Goal: Task Accomplishment & Management: Manage account settings

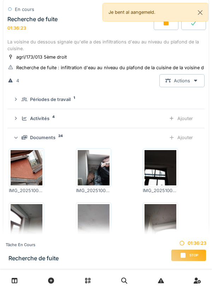
scroll to position [94, 0]
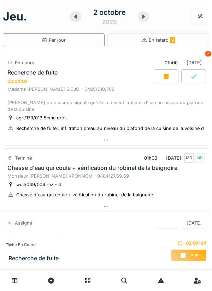
click at [128, 141] on div at bounding box center [106, 140] width 206 height 10
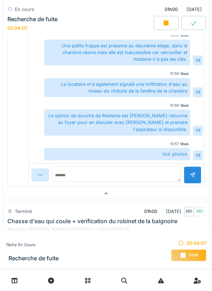
scroll to position [285, 0]
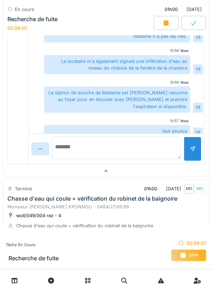
click at [157, 155] on textarea at bounding box center [116, 148] width 129 height 23
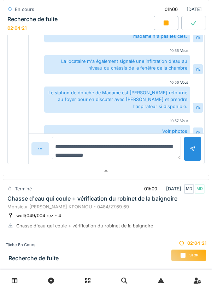
click at [79, 157] on textarea "**********" at bounding box center [116, 148] width 129 height 23
click at [148, 150] on textarea "**********" at bounding box center [116, 148] width 129 height 23
click at [161, 154] on textarea "**********" at bounding box center [116, 148] width 129 height 23
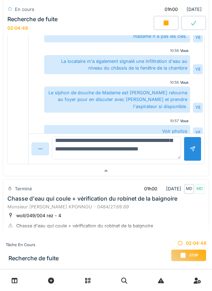
scroll to position [42, 0]
type textarea "**********"
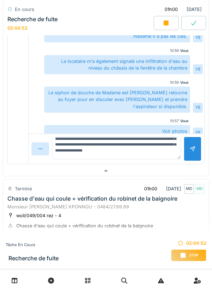
click at [191, 149] on div at bounding box center [193, 149] width 6 height 7
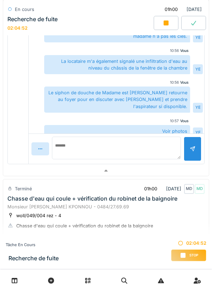
scroll to position [0, 0]
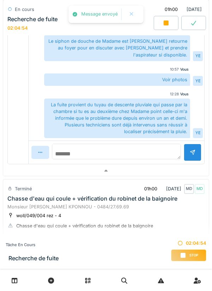
click at [148, 150] on textarea at bounding box center [116, 152] width 129 height 16
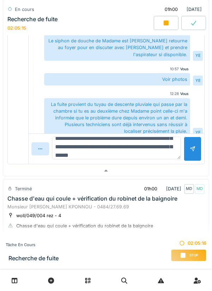
scroll to position [34, 0]
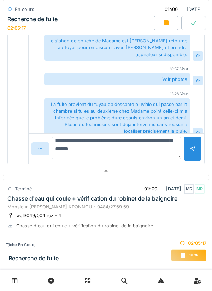
type textarea "**********"
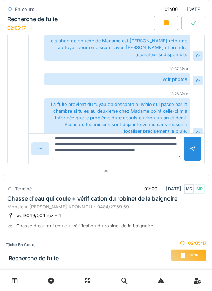
click at [198, 151] on div at bounding box center [193, 149] width 18 height 24
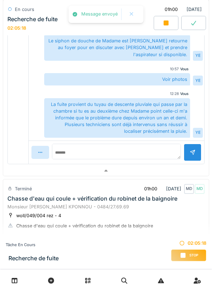
scroll to position [192, 0]
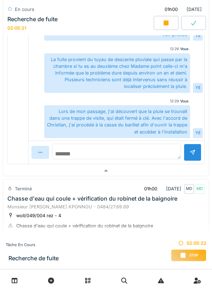
click at [156, 154] on textarea at bounding box center [116, 152] width 129 height 16
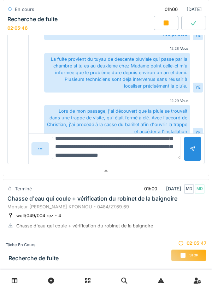
scroll to position [25, 0]
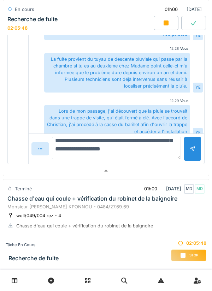
type textarea "**********"
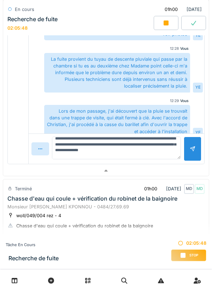
click at [189, 147] on div at bounding box center [193, 149] width 18 height 24
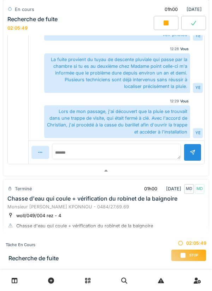
scroll to position [230, 0]
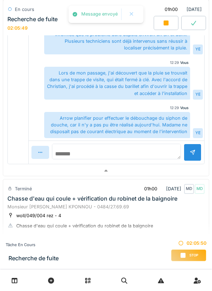
click at [158, 151] on textarea at bounding box center [116, 152] width 129 height 16
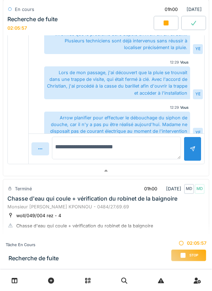
type textarea "**********"
click at [193, 147] on div at bounding box center [193, 149] width 6 height 7
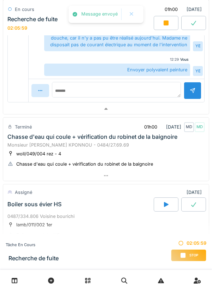
scroll to position [347, 0]
click at [162, 92] on textarea at bounding box center [116, 90] width 129 height 16
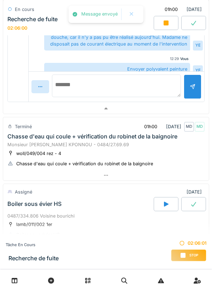
scroll to position [210, 0]
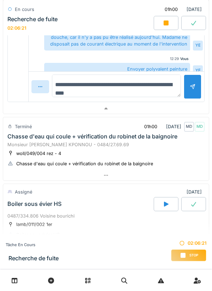
type textarea "**********"
click at [77, 87] on textarea "**********" at bounding box center [116, 86] width 129 height 23
click at [80, 86] on textarea "**********" at bounding box center [116, 86] width 129 height 23
type textarea "**********"
click at [72, 85] on textarea "**********" at bounding box center [116, 86] width 129 height 23
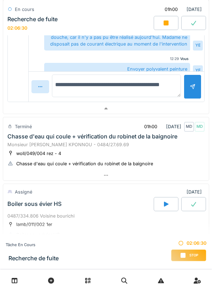
click at [78, 85] on textarea "**********" at bounding box center [116, 86] width 129 height 23
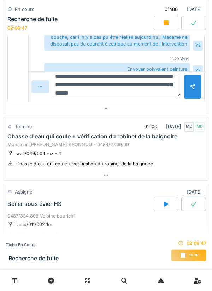
click at [102, 81] on textarea "**********" at bounding box center [116, 86] width 129 height 23
click at [104, 79] on textarea "**********" at bounding box center [116, 86] width 129 height 23
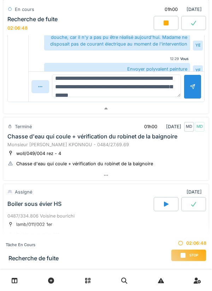
click at [104, 77] on textarea "**********" at bounding box center [116, 86] width 129 height 23
click at [161, 94] on textarea "**********" at bounding box center [116, 86] width 129 height 23
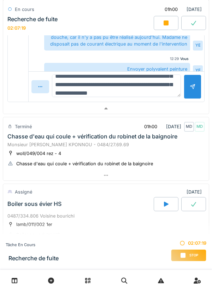
scroll to position [25, 0]
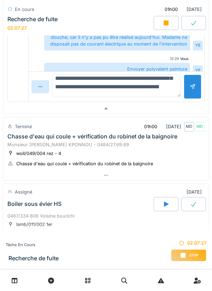
type textarea "**********"
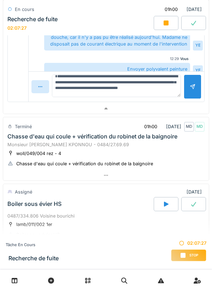
click at [191, 85] on div at bounding box center [193, 86] width 6 height 7
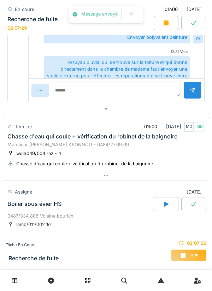
scroll to position [223, 0]
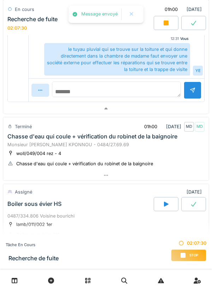
click at [157, 90] on textarea at bounding box center [116, 90] width 129 height 16
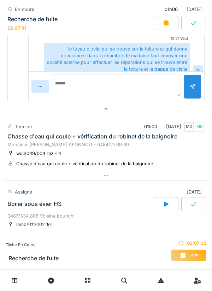
click at [162, 21] on div at bounding box center [166, 23] width 25 height 14
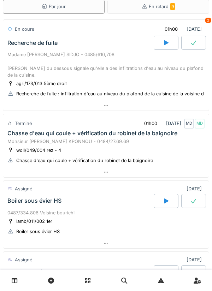
scroll to position [0, 0]
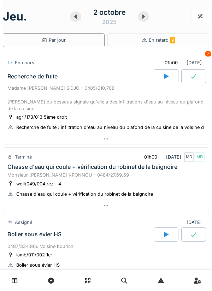
click at [178, 136] on div at bounding box center [106, 139] width 206 height 10
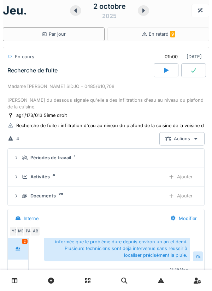
scroll to position [25, 0]
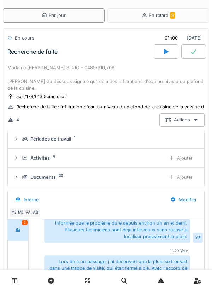
click at [179, 176] on div "Ajouter" at bounding box center [181, 177] width 36 height 13
click at [173, 105] on div "Recherche de fuite : infiltration d'eau au niveau du plafond de la cuisine de l…" at bounding box center [123, 107] width 214 height 7
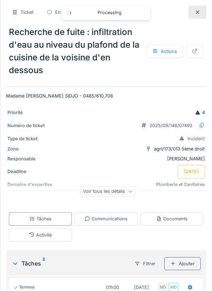
click at [205, 8] on div at bounding box center [198, 12] width 18 height 13
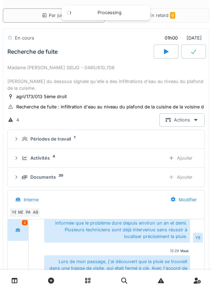
click at [188, 176] on div "Ajouter" at bounding box center [181, 177] width 36 height 13
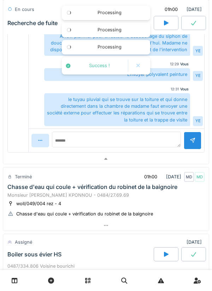
scroll to position [297, 0]
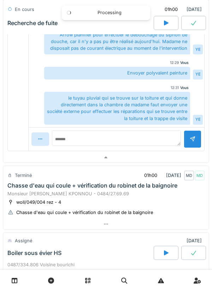
click at [173, 162] on div at bounding box center [106, 158] width 206 height 10
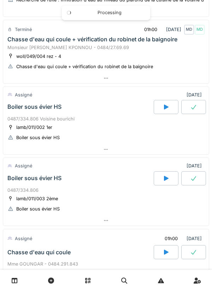
scroll to position [141, 0]
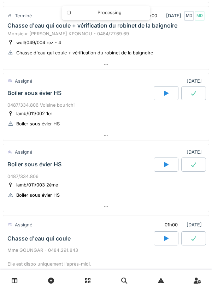
click at [177, 145] on div "Assigné 02/10/2025" at bounding box center [106, 150] width 206 height 13
click at [178, 136] on div at bounding box center [106, 136] width 206 height 10
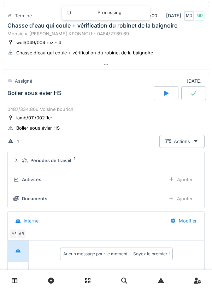
scroll to position [186, 0]
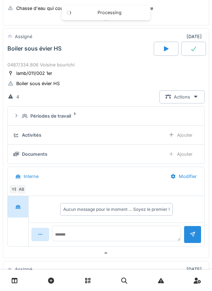
click at [146, 118] on div "Périodes de travail 1" at bounding box center [109, 116] width 174 height 7
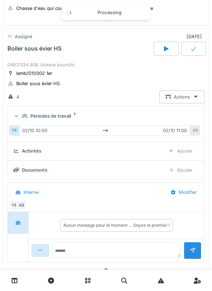
click at [159, 110] on summary "Périodes de travail 1" at bounding box center [106, 116] width 191 height 13
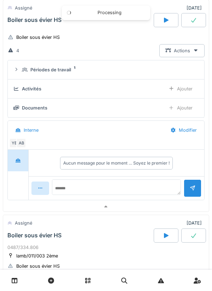
click at [150, 202] on div at bounding box center [106, 207] width 206 height 10
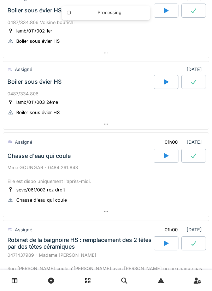
click at [170, 123] on div at bounding box center [106, 124] width 206 height 10
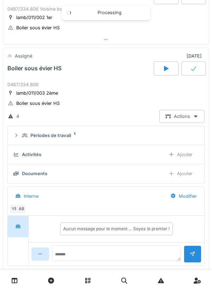
scroll to position [257, 0]
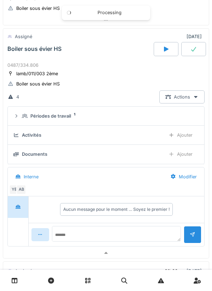
click at [144, 116] on div "Périodes de travail 1" at bounding box center [109, 116] width 174 height 7
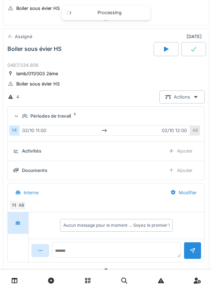
click at [159, 110] on summary "Périodes de travail 1" at bounding box center [106, 116] width 191 height 13
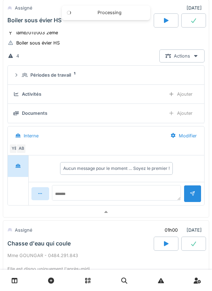
scroll to position [304, 0]
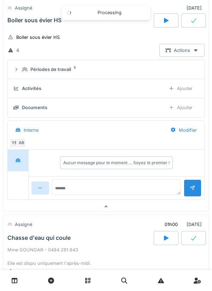
click at [158, 204] on div at bounding box center [106, 207] width 206 height 10
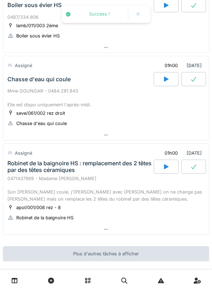
scroll to position [304, 0]
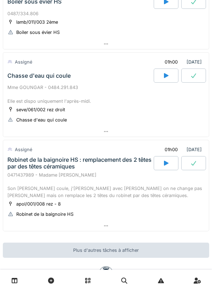
click at [142, 225] on div at bounding box center [106, 226] width 206 height 10
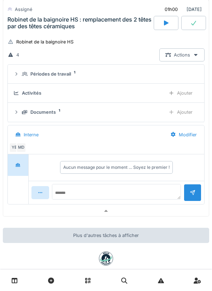
scroll to position [489, 0]
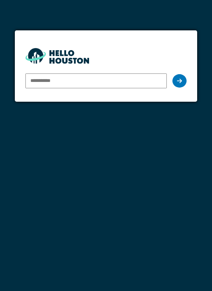
type input "**********"
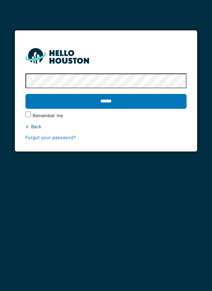
click at [145, 107] on input "******" at bounding box center [106, 101] width 162 height 15
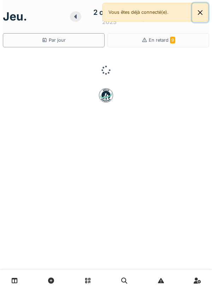
click at [195, 11] on button "Close" at bounding box center [200, 12] width 16 height 19
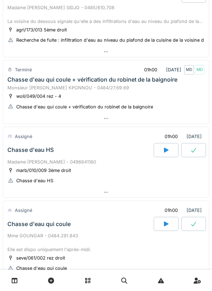
scroll to position [87, 0]
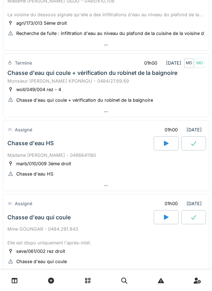
click at [154, 116] on div at bounding box center [106, 112] width 206 height 10
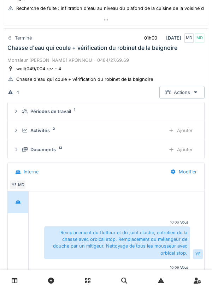
scroll to position [45, 0]
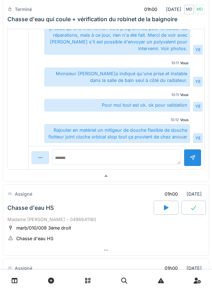
click at [128, 173] on div at bounding box center [106, 176] width 206 height 10
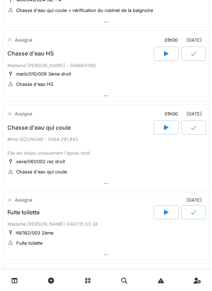
scroll to position [199, 0]
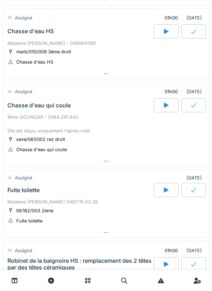
click at [172, 106] on div at bounding box center [166, 105] width 25 height 14
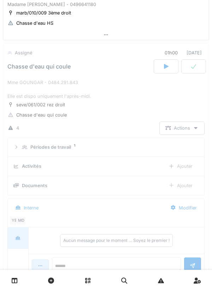
scroll to position [253, 0]
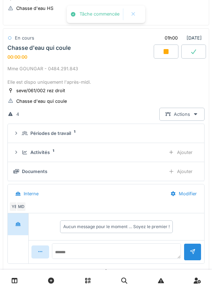
click at [189, 151] on div "Ajouter" at bounding box center [181, 152] width 36 height 13
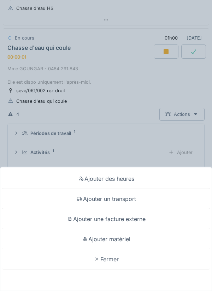
click at [172, 175] on div "Ajouter des heures" at bounding box center [106, 179] width 209 height 20
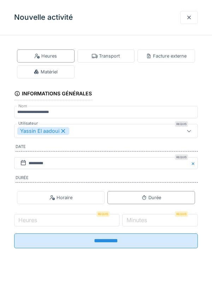
click at [189, 15] on div at bounding box center [189, 17] width 6 height 7
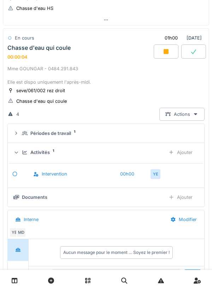
click at [149, 148] on div "Activités 1 Ajouter" at bounding box center [105, 152] width 185 height 13
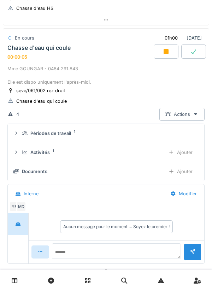
click at [189, 151] on div "Ajouter" at bounding box center [181, 152] width 36 height 13
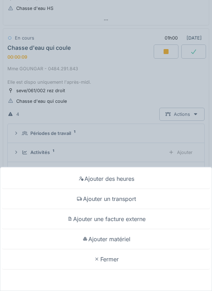
click at [160, 197] on div "Ajouter un transport" at bounding box center [106, 199] width 209 height 20
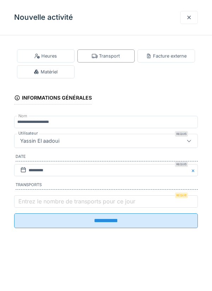
click at [97, 206] on label "Entrez le nombre de transports pour ce jour" at bounding box center [77, 201] width 120 height 8
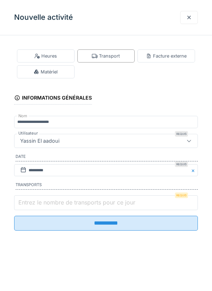
click at [97, 206] on input "Entrez le nombre de transports pour ce jour" at bounding box center [106, 203] width 184 height 15
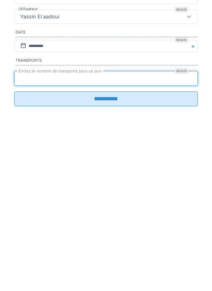
type input "*"
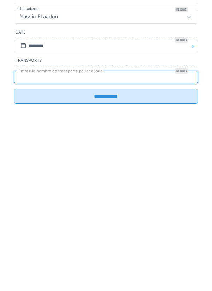
click at [160, 228] on input "**********" at bounding box center [106, 221] width 184 height 15
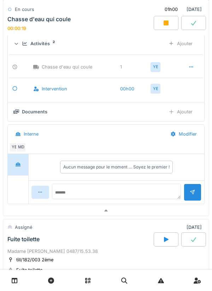
click at [130, 212] on div at bounding box center [106, 211] width 206 height 10
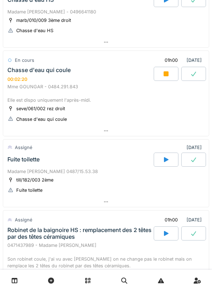
scroll to position [232, 0]
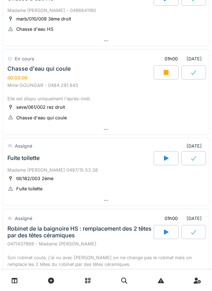
click at [184, 129] on div at bounding box center [106, 129] width 206 height 10
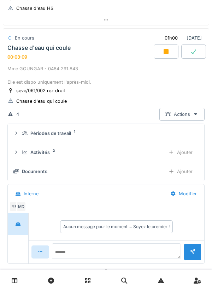
scroll to position [253, 0]
click at [175, 175] on div "Ajouter" at bounding box center [181, 171] width 36 height 13
click at [125, 175] on div "Documents 1 Ajouter" at bounding box center [105, 171] width 185 height 13
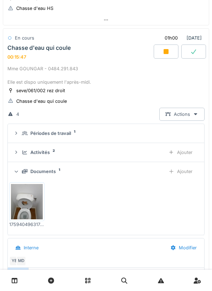
click at [187, 173] on div "Ajouter" at bounding box center [181, 171] width 36 height 13
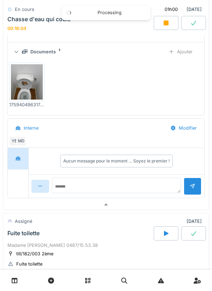
scroll to position [375, 0]
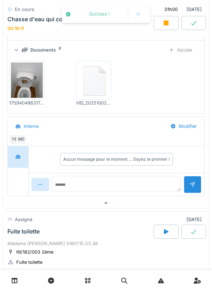
click at [161, 199] on div at bounding box center [106, 203] width 206 height 10
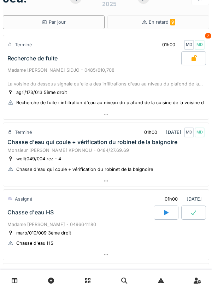
scroll to position [0, 0]
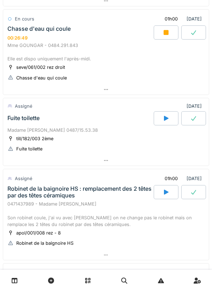
click at [173, 85] on div at bounding box center [106, 89] width 206 height 10
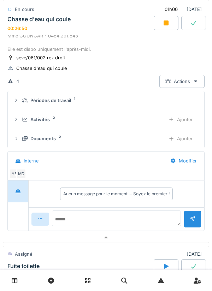
scroll to position [320, 0]
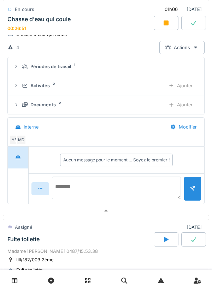
click at [141, 184] on textarea at bounding box center [116, 188] width 129 height 23
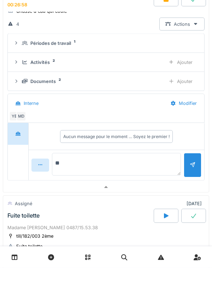
type textarea "*"
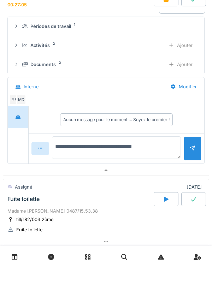
scroll to position [351, 0]
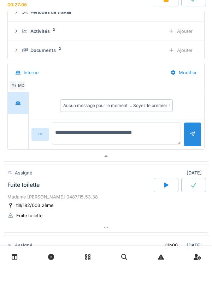
click at [142, 158] on textarea "**********" at bounding box center [116, 157] width 129 height 23
click at [161, 158] on textarea "**********" at bounding box center [116, 157] width 129 height 23
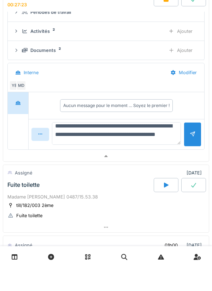
scroll to position [0, 0]
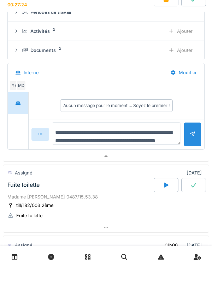
click at [132, 167] on textarea "**********" at bounding box center [116, 157] width 129 height 23
click at [140, 167] on textarea "**********" at bounding box center [116, 157] width 129 height 23
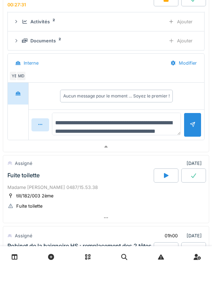
scroll to position [363, 0]
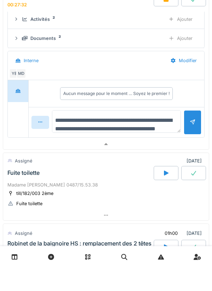
click at [170, 155] on textarea "**********" at bounding box center [116, 145] width 129 height 23
click at [176, 153] on textarea "**********" at bounding box center [116, 145] width 129 height 23
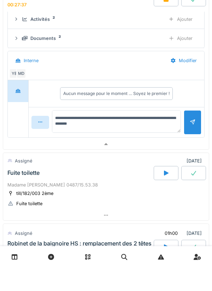
click at [144, 157] on div "**********" at bounding box center [116, 146] width 129 height 24
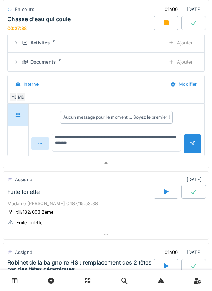
scroll to position [7, 0]
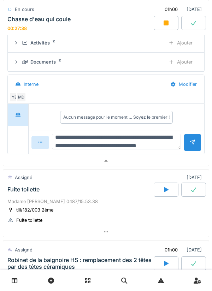
click at [149, 144] on textarea "**********" at bounding box center [116, 142] width 129 height 16
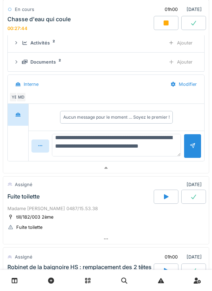
scroll to position [8, 0]
type textarea "**********"
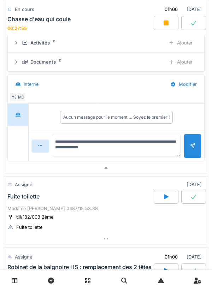
click at [191, 146] on div at bounding box center [193, 146] width 6 height 7
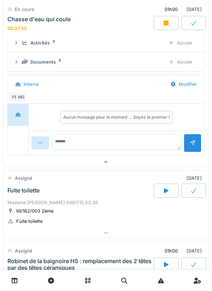
scroll to position [0, 0]
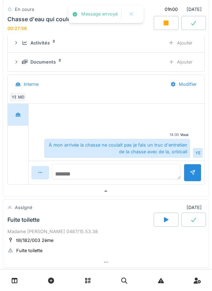
click at [161, 164] on textarea at bounding box center [116, 172] width 129 height 16
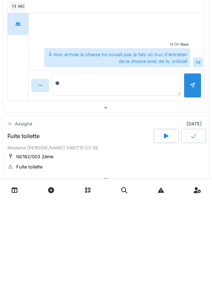
type textarea "*"
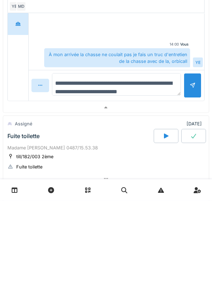
scroll to position [8, 0]
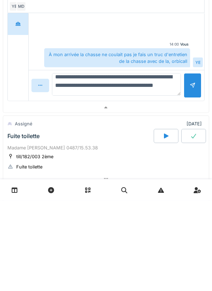
type textarea "**********"
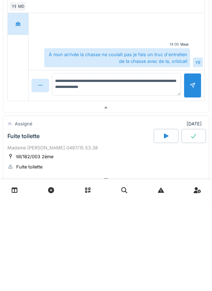
click at [191, 177] on div at bounding box center [193, 176] width 6 height 7
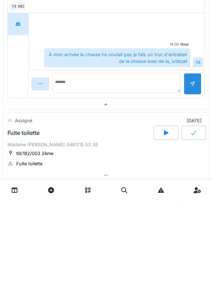
scroll to position [0, 0]
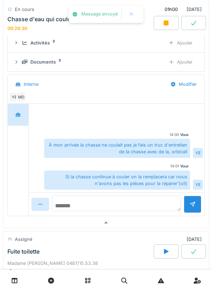
click at [160, 203] on textarea at bounding box center [116, 204] width 129 height 16
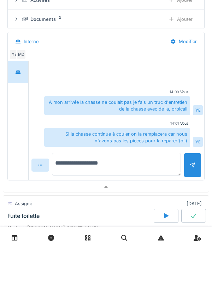
type textarea "**********"
click at [195, 205] on div at bounding box center [193, 208] width 6 height 7
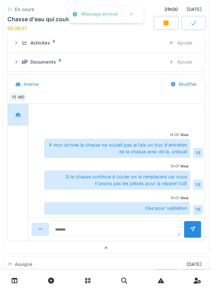
click at [189, 25] on div at bounding box center [193, 23] width 25 height 14
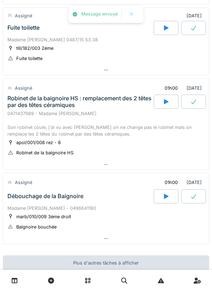
scroll to position [358, 0]
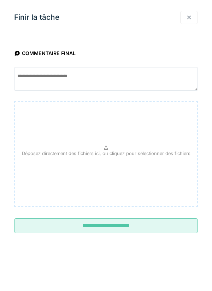
click at [148, 221] on input "**********" at bounding box center [106, 225] width 184 height 15
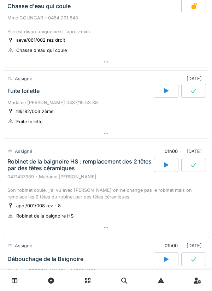
scroll to position [297, 0]
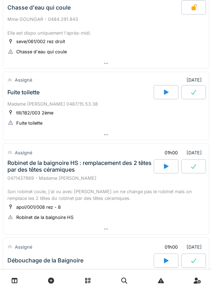
click at [189, 136] on div at bounding box center [106, 135] width 206 height 10
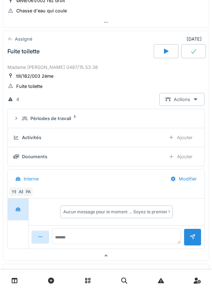
scroll to position [341, 0]
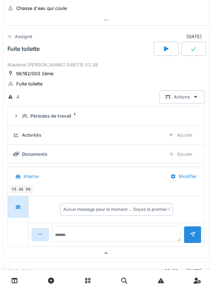
click at [170, 51] on div at bounding box center [166, 49] width 25 height 14
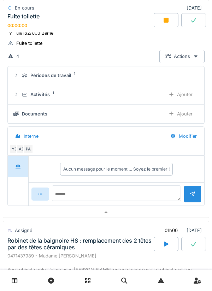
scroll to position [402, 0]
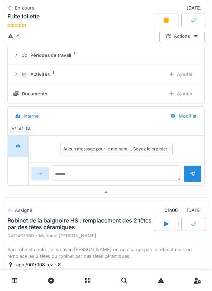
click at [179, 78] on div "Ajouter" at bounding box center [181, 74] width 36 height 13
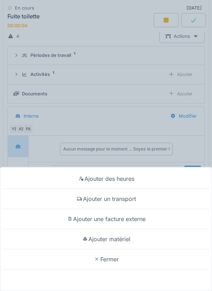
click at [158, 196] on div "Ajouter un transport" at bounding box center [106, 199] width 209 height 20
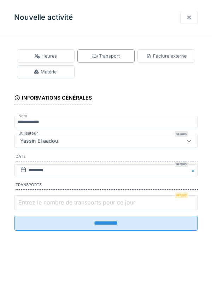
click at [148, 202] on input "Entrez le nombre de transports pour ce jour" at bounding box center [106, 203] width 184 height 15
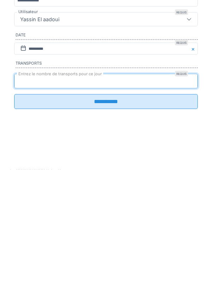
type input "*"
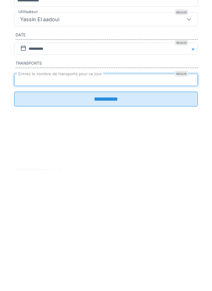
click at [127, 228] on input "**********" at bounding box center [106, 221] width 184 height 15
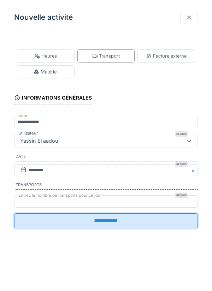
click at [117, 225] on input "**********" at bounding box center [106, 221] width 184 height 15
click at [147, 222] on input "**********" at bounding box center [106, 221] width 184 height 15
click at [192, 17] on div at bounding box center [189, 17] width 18 height 13
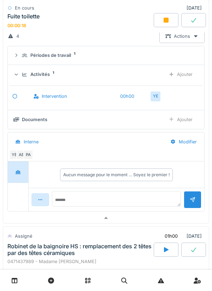
click at [188, 72] on div "Ajouter" at bounding box center [181, 74] width 36 height 13
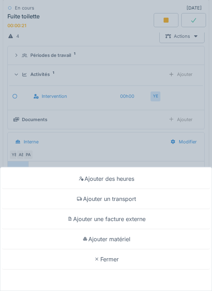
click at [156, 198] on div "Ajouter un transport" at bounding box center [106, 199] width 209 height 20
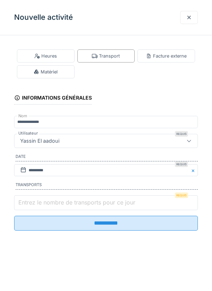
click at [130, 198] on input "Entrez le nombre de transports pour ce jour" at bounding box center [106, 203] width 184 height 15
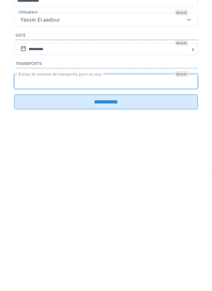
type input "*"
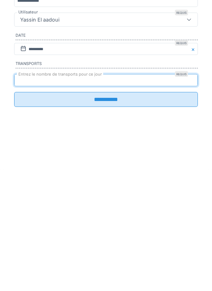
click at [108, 228] on input "**********" at bounding box center [106, 221] width 184 height 15
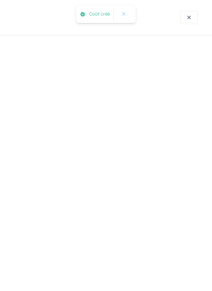
click at [115, 225] on div "Robinet de la baignoire HS : remplacement des 2 têtes par des têtes céramiques" at bounding box center [79, 223] width 145 height 13
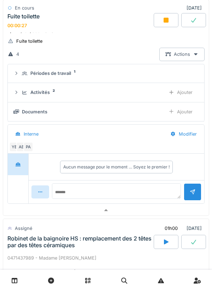
click at [126, 212] on div at bounding box center [106, 210] width 206 height 10
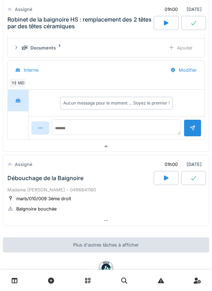
click at [132, 148] on div at bounding box center [106, 146] width 206 height 10
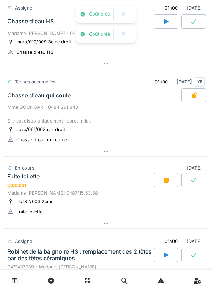
click at [120, 223] on div at bounding box center [106, 223] width 206 height 10
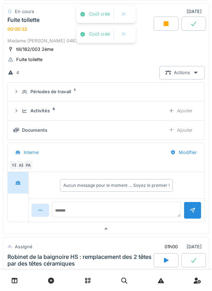
scroll to position [366, 0]
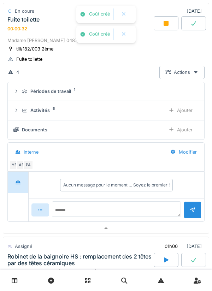
click at [145, 111] on div "Activités 5" at bounding box center [91, 110] width 138 height 7
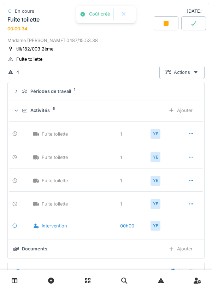
click at [190, 135] on icon at bounding box center [191, 134] width 6 height 5
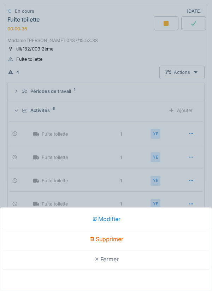
click at [144, 236] on div "Supprimer" at bounding box center [106, 239] width 209 height 20
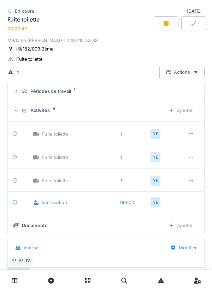
click at [191, 156] on icon at bounding box center [191, 157] width 6 height 5
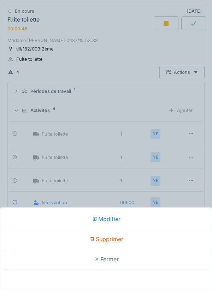
click at [145, 239] on div "Supprimer" at bounding box center [106, 239] width 209 height 20
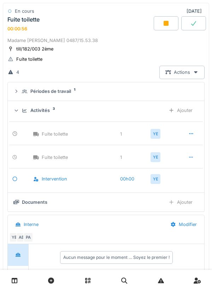
click at [186, 157] on div at bounding box center [191, 157] width 18 height 13
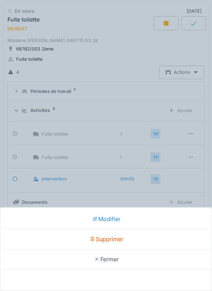
click at [155, 236] on div "Supprimer" at bounding box center [106, 239] width 209 height 20
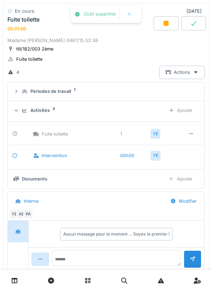
scroll to position [2, 0]
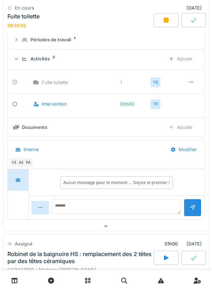
click at [140, 223] on div at bounding box center [106, 226] width 206 height 10
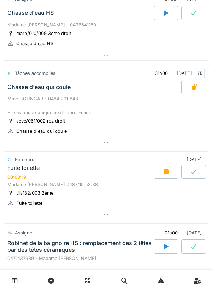
scroll to position [216, 0]
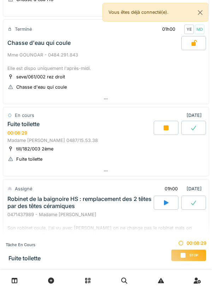
click at [150, 164] on div at bounding box center [106, 171] width 206 height 10
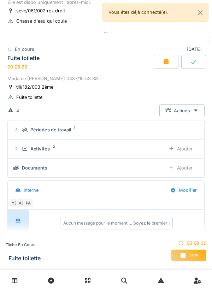
scroll to position [333, 0]
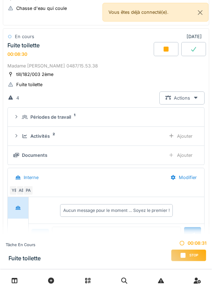
click at [187, 159] on div "Ajouter" at bounding box center [181, 155] width 36 height 13
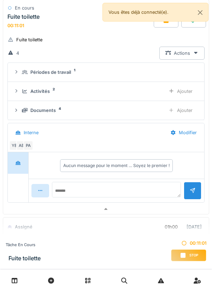
scroll to position [386, 0]
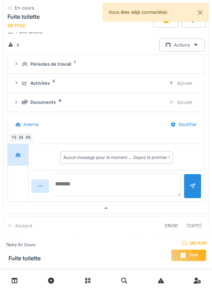
click at [135, 164] on textarea at bounding box center [116, 185] width 129 height 23
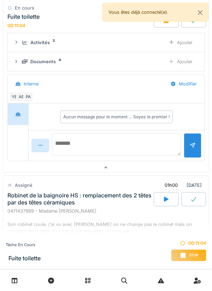
scroll to position [434, 0]
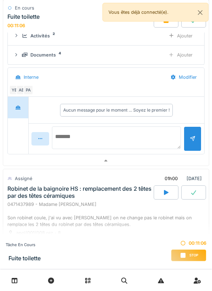
type textarea "*"
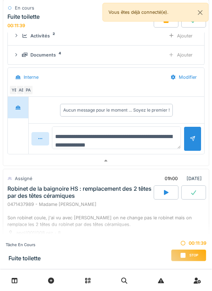
type textarea "**********"
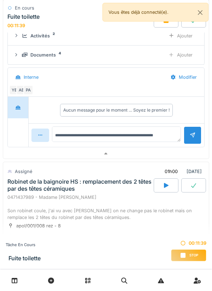
click at [190, 144] on div at bounding box center [193, 135] width 18 height 17
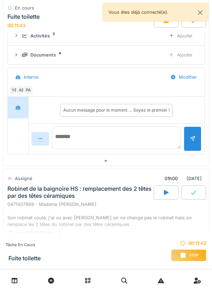
click at [158, 135] on textarea at bounding box center [116, 138] width 129 height 23
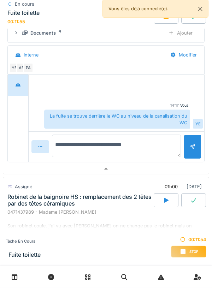
scroll to position [457, 0]
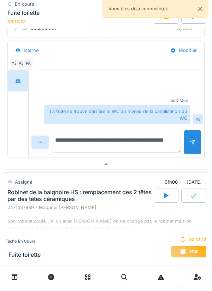
type textarea "**********"
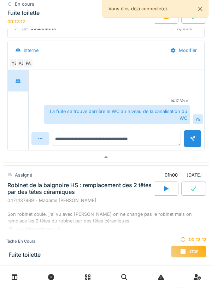
click at [190, 141] on div at bounding box center [193, 142] width 18 height 17
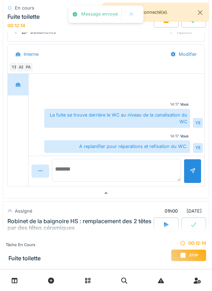
click at [153, 164] on textarea at bounding box center [116, 170] width 129 height 23
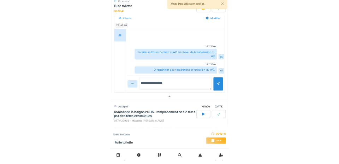
scroll to position [480, 0]
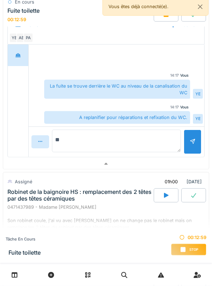
type textarea "*"
click at [163, 149] on textarea "**********" at bounding box center [116, 147] width 129 height 23
click at [164, 148] on textarea "**********" at bounding box center [116, 147] width 129 height 23
click at [145, 156] on textarea "**********" at bounding box center [116, 147] width 129 height 23
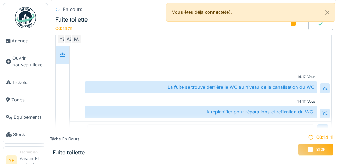
type textarea "**********"
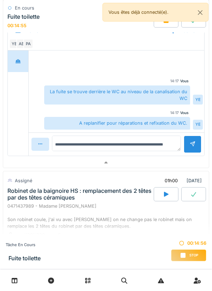
click at [160, 164] on div at bounding box center [106, 163] width 206 height 10
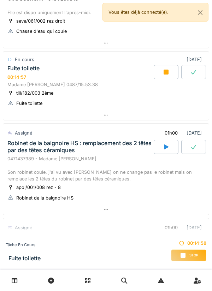
scroll to position [309, 0]
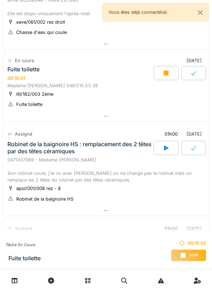
click at [188, 111] on div at bounding box center [106, 116] width 206 height 10
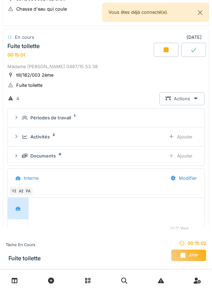
scroll to position [333, 0]
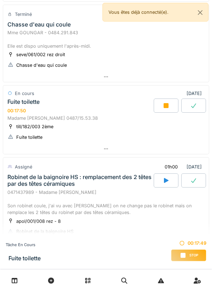
click at [185, 151] on div at bounding box center [106, 149] width 206 height 10
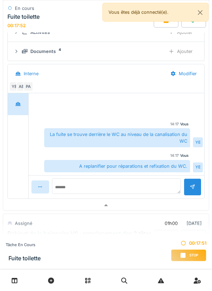
scroll to position [431, 0]
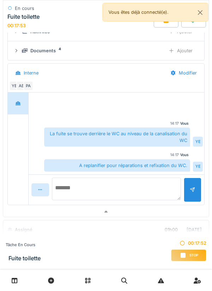
click at [142, 188] on textarea at bounding box center [116, 189] width 129 height 23
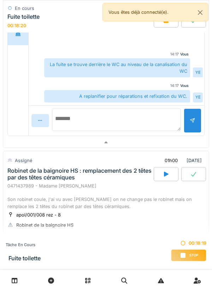
scroll to position [509, 0]
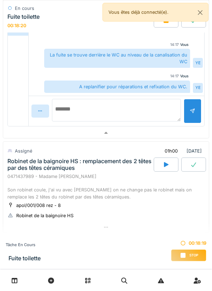
click at [156, 112] on textarea at bounding box center [116, 110] width 129 height 23
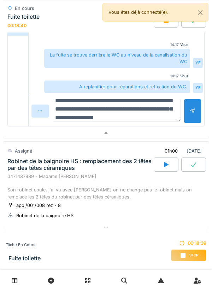
scroll to position [17, 0]
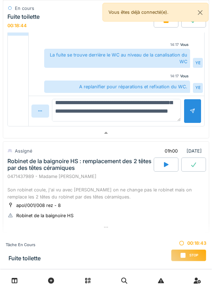
type textarea "**********"
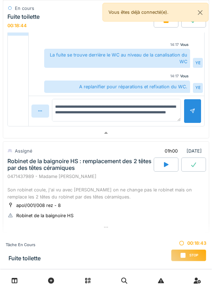
click at [189, 107] on div at bounding box center [193, 111] width 18 height 24
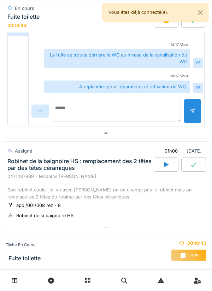
scroll to position [0, 0]
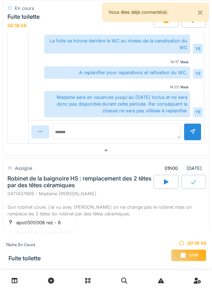
click at [147, 151] on div at bounding box center [106, 150] width 206 height 10
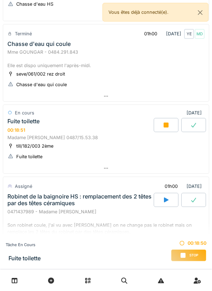
scroll to position [250, 0]
click at [165, 130] on div at bounding box center [166, 125] width 25 height 14
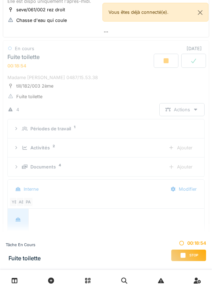
scroll to position [326, 0]
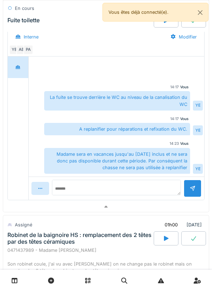
click at [131, 210] on div at bounding box center [106, 207] width 206 height 10
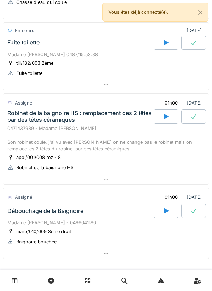
scroll to position [387, 0]
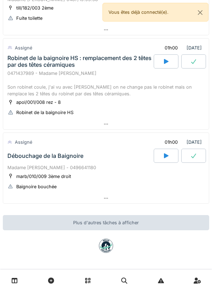
click at [170, 54] on div at bounding box center [166, 61] width 25 height 14
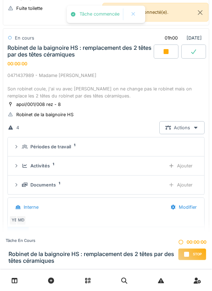
scroll to position [428, 0]
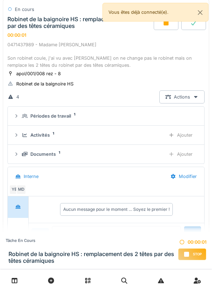
click at [188, 133] on div "Ajouter" at bounding box center [181, 135] width 36 height 13
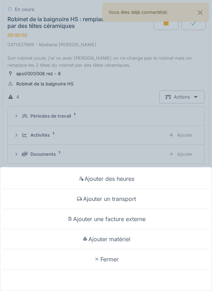
click at [145, 202] on div "Ajouter un transport" at bounding box center [106, 199] width 209 height 20
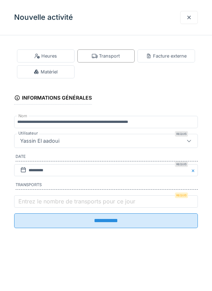
click at [104, 206] on label "Entrez le nombre de transports pour ce jour" at bounding box center [77, 201] width 120 height 8
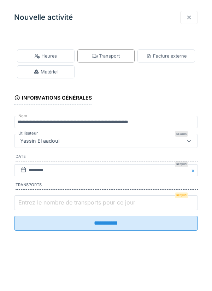
click at [104, 207] on input "Entrez le nombre de transports pour ce jour" at bounding box center [106, 203] width 184 height 15
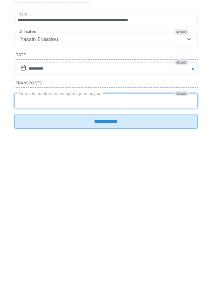
type input "*"
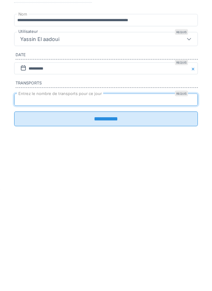
click at [124, 228] on input "**********" at bounding box center [106, 221] width 184 height 15
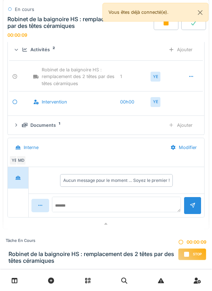
scroll to position [521, 0]
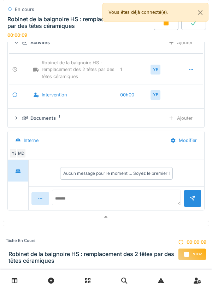
click at [147, 121] on div "Documents 1" at bounding box center [91, 118] width 138 height 7
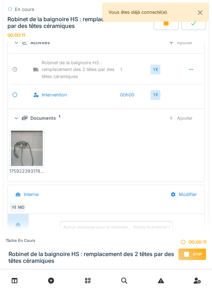
click at [32, 155] on img at bounding box center [27, 148] width 32 height 35
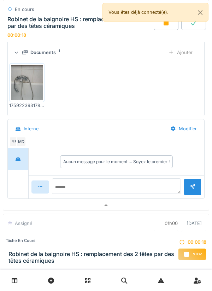
click at [123, 206] on div at bounding box center [106, 205] width 206 height 10
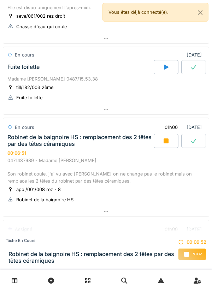
scroll to position [395, 0]
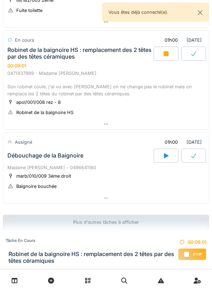
click at [174, 129] on div at bounding box center [106, 124] width 206 height 10
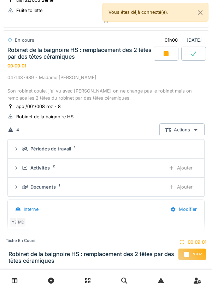
scroll to position [397, 0]
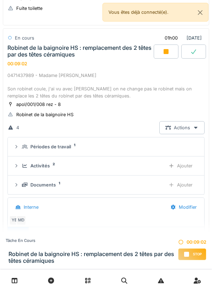
click at [165, 144] on div "Périodes de travail 1" at bounding box center [109, 147] width 174 height 7
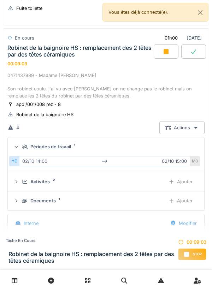
click at [177, 143] on summary "Périodes de travail 1" at bounding box center [106, 146] width 191 height 13
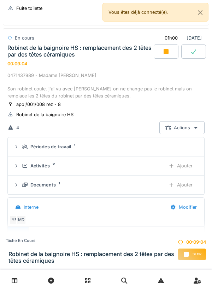
click at [171, 145] on div "Périodes de travail 1" at bounding box center [109, 147] width 174 height 7
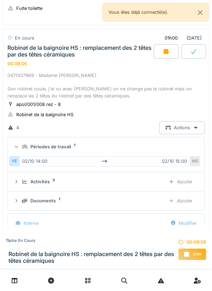
click at [175, 146] on div "Périodes de travail 1" at bounding box center [109, 147] width 174 height 7
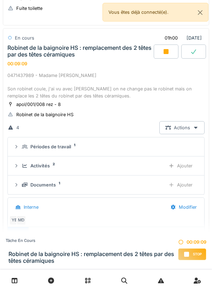
click at [149, 168] on div "Activités 2" at bounding box center [91, 166] width 138 height 7
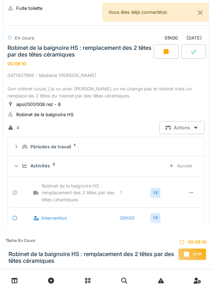
click at [155, 162] on div "Activités 2 Ajouter" at bounding box center [105, 165] width 185 height 13
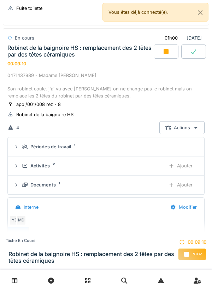
click at [154, 183] on div "Documents 1" at bounding box center [91, 185] width 138 height 7
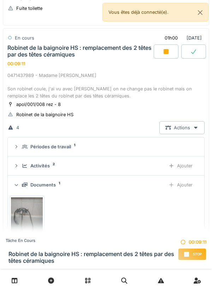
click at [154, 182] on div "Documents 1" at bounding box center [91, 185] width 138 height 7
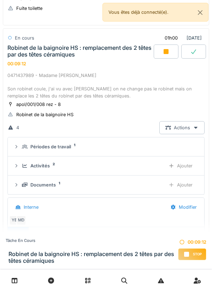
click at [184, 185] on div "Ajouter" at bounding box center [181, 185] width 36 height 13
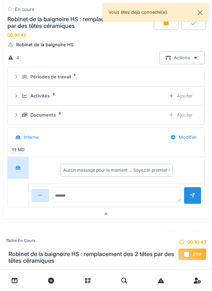
scroll to position [465, 0]
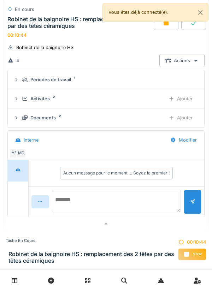
click at [143, 200] on textarea at bounding box center [116, 201] width 129 height 23
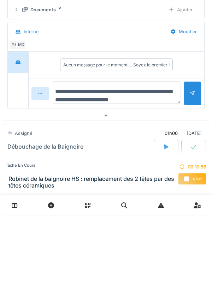
scroll to position [499, 0]
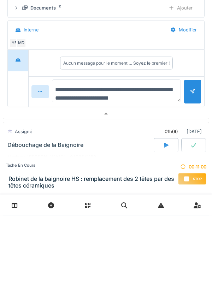
click at [117, 174] on textarea "**********" at bounding box center [116, 166] width 129 height 23
click at [120, 173] on textarea "**********" at bounding box center [116, 166] width 129 height 23
type textarea "**********"
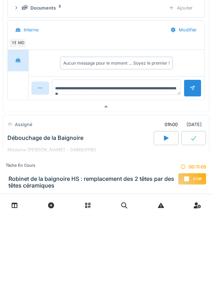
click at [192, 167] on div at bounding box center [193, 164] width 6 height 7
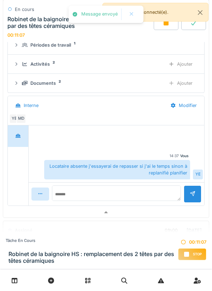
click at [170, 29] on div at bounding box center [166, 23] width 25 height 14
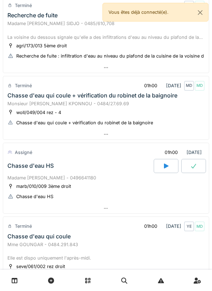
scroll to position [59, 0]
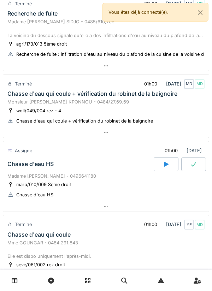
click at [161, 202] on div at bounding box center [106, 207] width 206 height 10
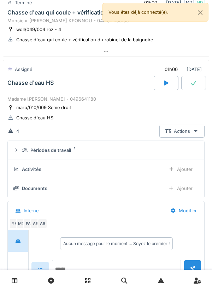
scroll to position [172, 0]
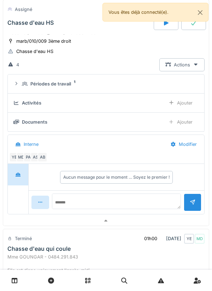
click at [146, 217] on div at bounding box center [106, 221] width 206 height 10
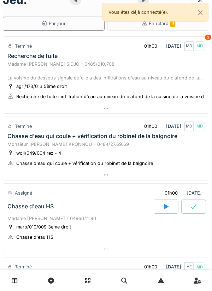
scroll to position [0, 0]
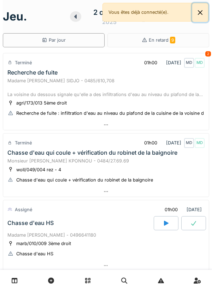
click at [194, 19] on button "Close" at bounding box center [200, 12] width 16 height 19
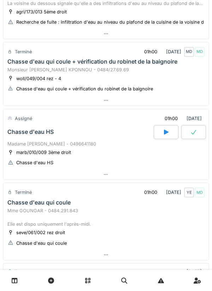
scroll to position [102, 0]
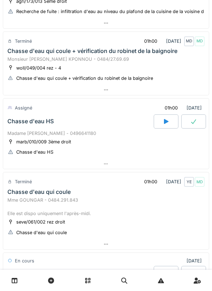
click at [162, 124] on div at bounding box center [166, 122] width 25 height 14
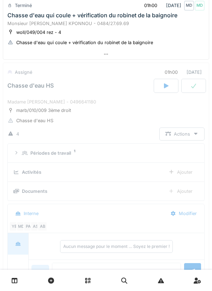
scroll to position [172, 0]
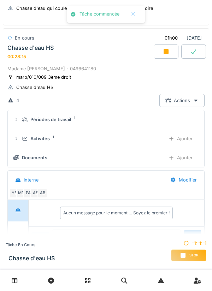
click at [186, 145] on div "Ajouter" at bounding box center [181, 138] width 36 height 13
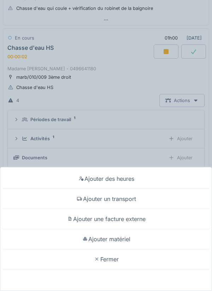
click at [154, 197] on div "Ajouter un transport" at bounding box center [106, 199] width 209 height 20
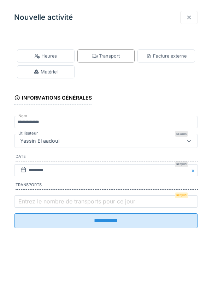
click at [84, 201] on label "Entrez le nombre de transports pour ce jour" at bounding box center [77, 201] width 120 height 8
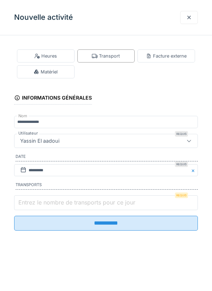
click at [84, 201] on input "Entrez le nombre de transports pour ce jour" at bounding box center [106, 203] width 184 height 15
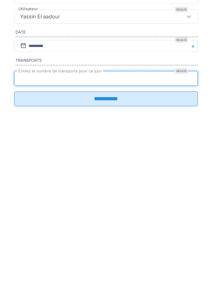
type input "*"
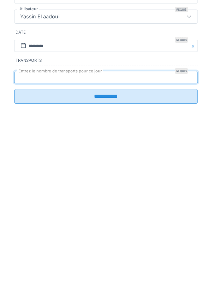
click at [161, 228] on input "**********" at bounding box center [106, 221] width 184 height 15
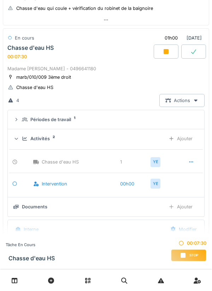
click at [129, 118] on div "Périodes de travail 1" at bounding box center [109, 119] width 174 height 7
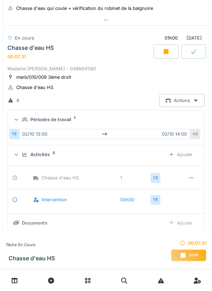
click at [133, 121] on div "Périodes de travail 1" at bounding box center [109, 119] width 174 height 7
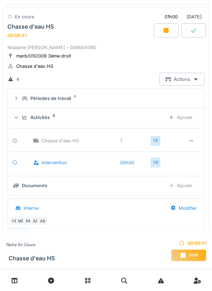
scroll to position [221, 0]
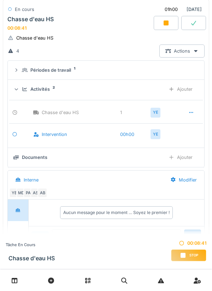
click at [148, 162] on div "Documents Ajouter" at bounding box center [105, 157] width 185 height 13
click at [189, 158] on div "Ajouter" at bounding box center [181, 157] width 36 height 13
click at [179, 159] on div "Ajouter" at bounding box center [181, 157] width 36 height 13
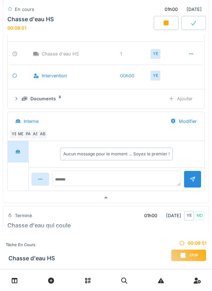
click at [148, 201] on div at bounding box center [106, 198] width 206 height 10
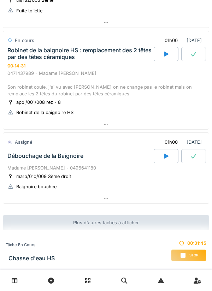
scroll to position [396, 0]
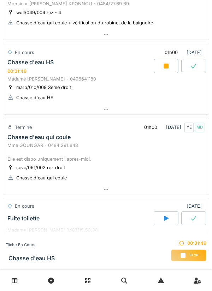
click at [183, 108] on div at bounding box center [106, 109] width 206 height 10
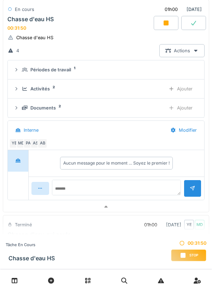
scroll to position [244, 0]
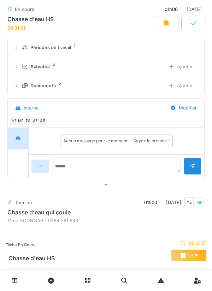
click at [189, 89] on div "Ajouter" at bounding box center [181, 85] width 36 height 13
click at [185, 82] on div "Ajouter" at bounding box center [181, 85] width 36 height 13
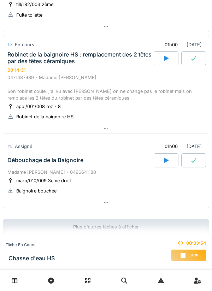
scroll to position [558, 0]
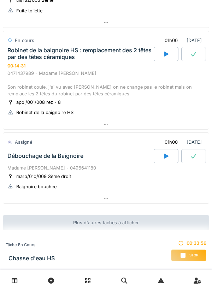
click at [156, 197] on div at bounding box center [106, 198] width 206 height 10
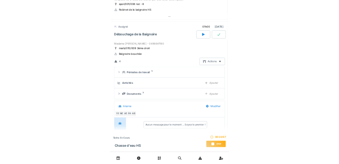
scroll to position [663, 0]
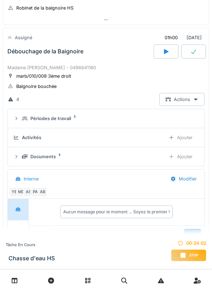
click at [25, 162] on div "Documents 1 Ajouter" at bounding box center [105, 156] width 185 height 13
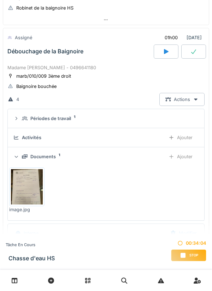
click at [23, 161] on div "Documents 1 Ajouter" at bounding box center [105, 156] width 185 height 13
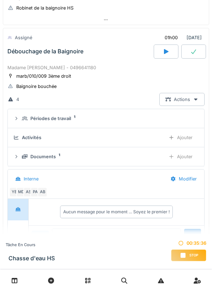
click at [145, 163] on div "Documents 1 Ajouter" at bounding box center [105, 156] width 185 height 13
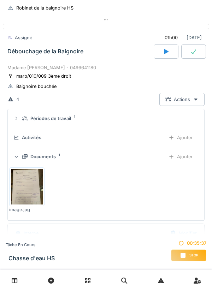
click at [158, 152] on div "Documents 1 Ajouter" at bounding box center [105, 156] width 185 height 13
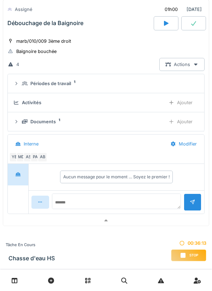
scroll to position [698, 0]
click at [192, 122] on div "Ajouter" at bounding box center [181, 121] width 36 height 13
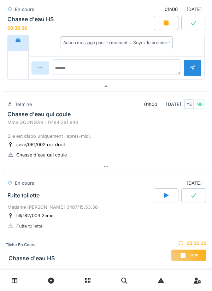
scroll to position [319, 0]
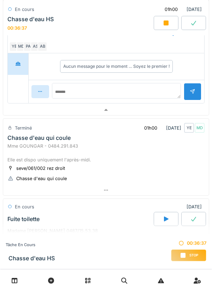
click at [161, 24] on div at bounding box center [166, 23] width 25 height 14
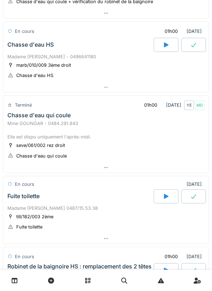
scroll to position [176, 0]
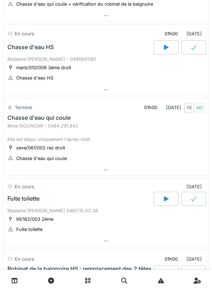
click at [142, 86] on div at bounding box center [106, 90] width 206 height 10
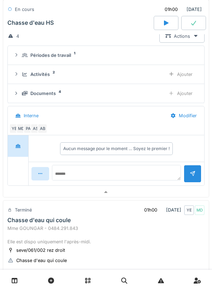
scroll to position [256, 0]
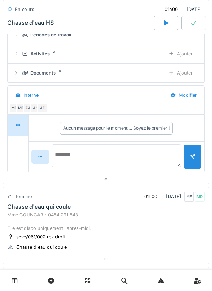
click at [122, 152] on textarea at bounding box center [116, 156] width 129 height 23
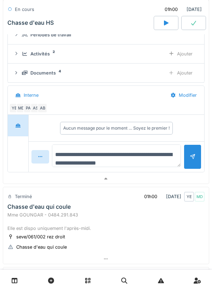
type textarea "**********"
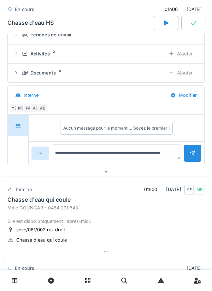
click at [193, 157] on div at bounding box center [193, 153] width 6 height 7
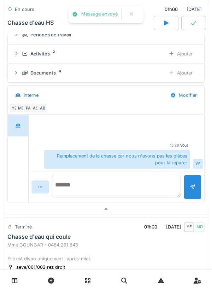
click at [158, 182] on textarea at bounding box center [116, 186] width 129 height 23
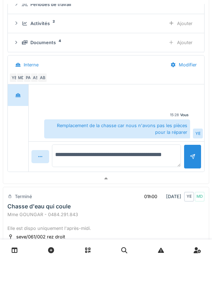
type textarea "**********"
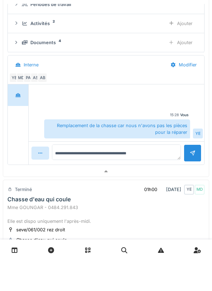
click at [193, 187] on div at bounding box center [193, 183] width 6 height 7
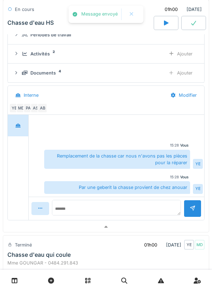
click at [159, 186] on div "Par une geberit la chasse provient de chez anouar" at bounding box center [117, 187] width 146 height 12
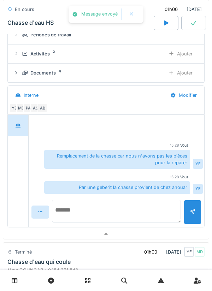
click at [158, 210] on textarea at bounding box center [116, 211] width 129 height 23
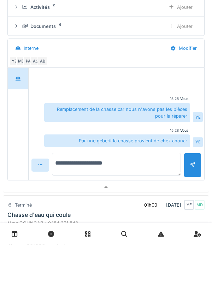
type textarea "**********"
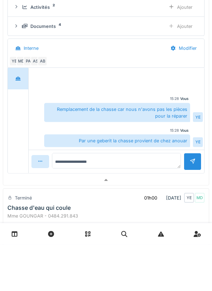
click at [189, 208] on div at bounding box center [193, 208] width 18 height 17
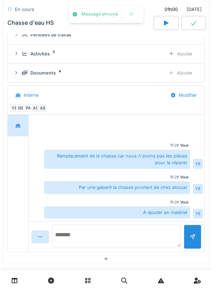
click at [156, 237] on textarea at bounding box center [116, 236] width 129 height 23
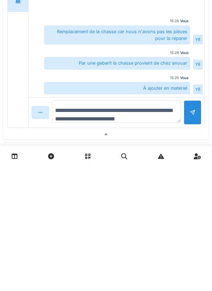
type textarea "**********"
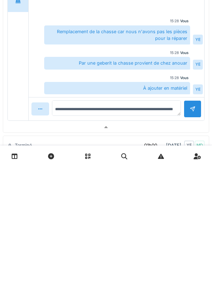
click at [195, 242] on div at bounding box center [193, 233] width 18 height 17
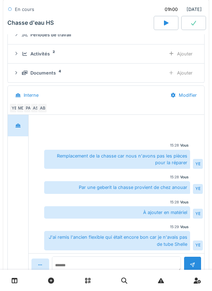
scroll to position [311, 0]
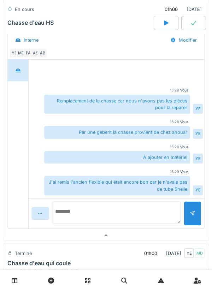
click at [154, 203] on textarea at bounding box center [116, 213] width 129 height 23
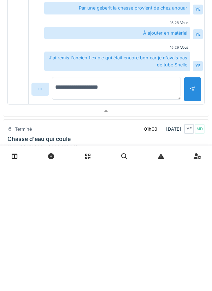
type textarea "**********"
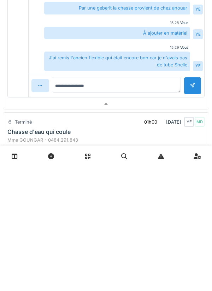
click at [193, 219] on div at bounding box center [193, 210] width 18 height 17
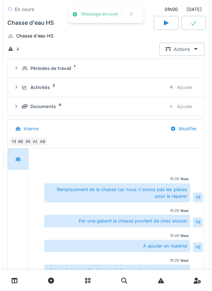
scroll to position [222, 0]
click at [187, 105] on div "Ajouter" at bounding box center [181, 106] width 36 height 13
click at [144, 111] on div "Documents 4 Ajouter" at bounding box center [105, 106] width 185 height 13
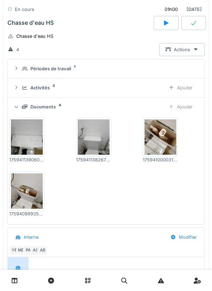
click at [145, 102] on div "Documents 4 Ajouter" at bounding box center [105, 106] width 185 height 13
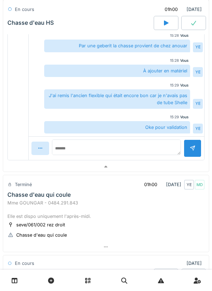
click at [153, 168] on div at bounding box center [106, 167] width 206 height 10
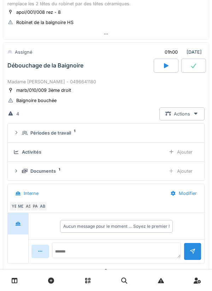
scroll to position [557, 0]
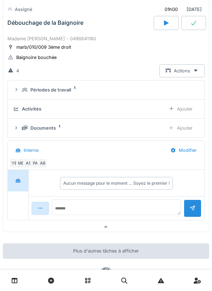
click at [168, 25] on icon at bounding box center [166, 23] width 7 height 6
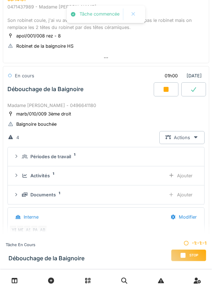
scroll to position [500, 0]
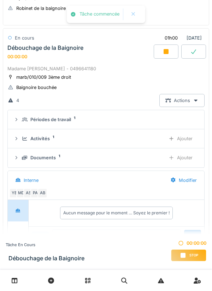
click at [184, 159] on div "Ajouter" at bounding box center [181, 157] width 36 height 13
click at [179, 163] on div "Ajouter" at bounding box center [181, 157] width 36 height 13
click at [175, 155] on div "Ajouter" at bounding box center [181, 157] width 36 height 13
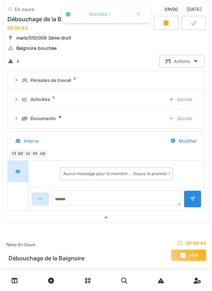
scroll to position [558, 0]
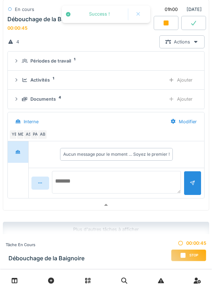
click at [145, 182] on textarea at bounding box center [116, 182] width 129 height 23
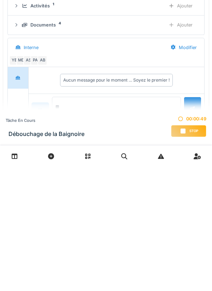
scroll to position [509, 0]
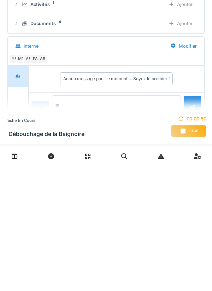
type textarea "*"
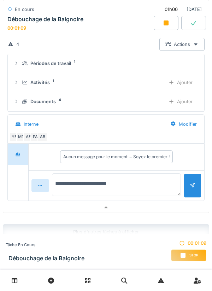
scroll to position [553, 0]
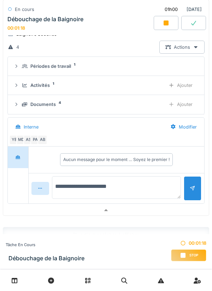
click at [160, 189] on textarea "**********" at bounding box center [116, 187] width 129 height 23
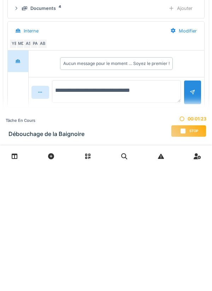
scroll to position [527, 0]
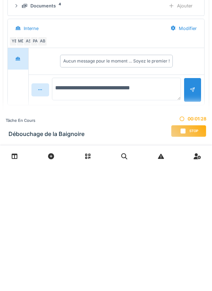
type textarea "**********"
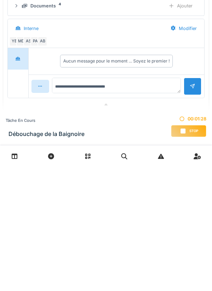
click at [190, 214] on div at bounding box center [193, 211] width 6 height 7
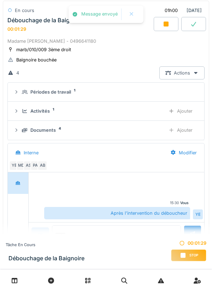
click at [155, 214] on div "Après l'intervention du déboucheur" at bounding box center [117, 213] width 146 height 12
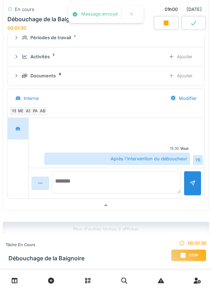
click at [161, 181] on textarea at bounding box center [116, 182] width 129 height 23
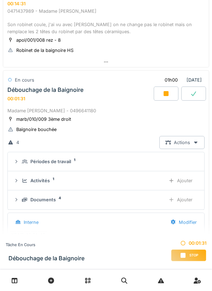
scroll to position [475, 0]
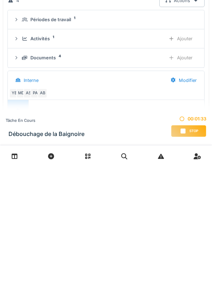
type textarea "*"
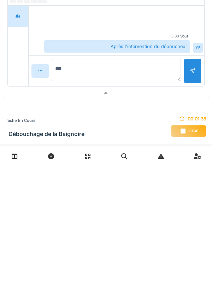
scroll to position [572, 0]
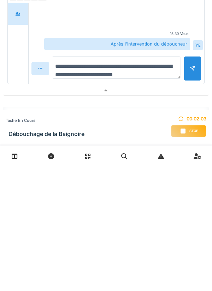
type textarea "**********"
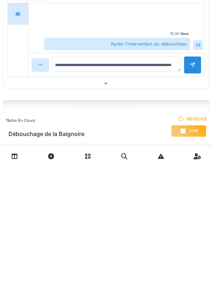
click at [191, 197] on div at bounding box center [193, 189] width 18 height 17
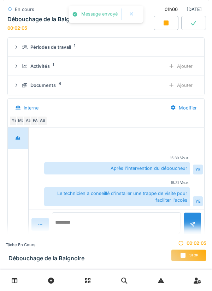
click at [154, 219] on textarea at bounding box center [116, 223] width 129 height 23
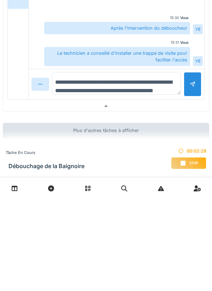
scroll to position [8, 0]
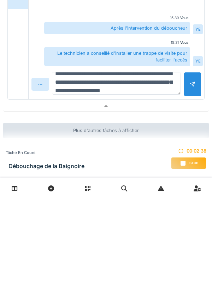
type textarea "**********"
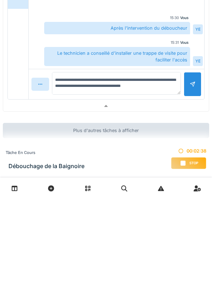
click at [192, 179] on div at bounding box center [193, 176] width 6 height 7
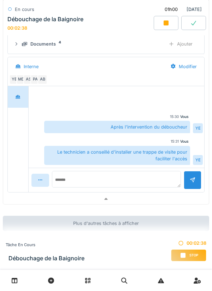
scroll to position [613, 0]
click at [161, 177] on textarea at bounding box center [116, 179] width 129 height 16
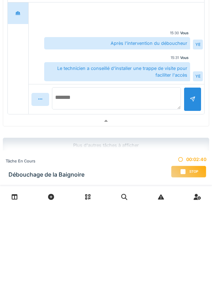
scroll to position [620, 0]
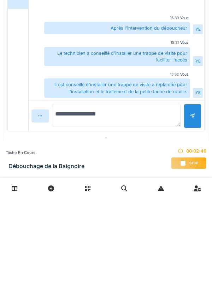
type textarea "**********"
click at [189, 212] on div at bounding box center [193, 208] width 18 height 24
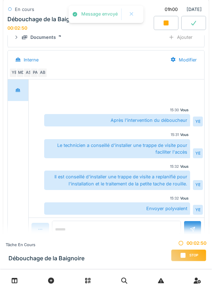
click at [203, 24] on div at bounding box center [193, 23] width 25 height 14
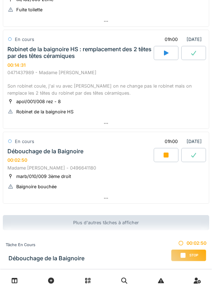
scroll to position [396, 0]
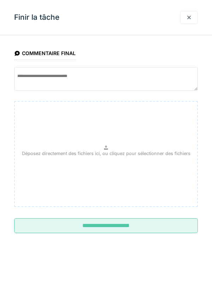
click at [142, 223] on input "**********" at bounding box center [106, 225] width 184 height 15
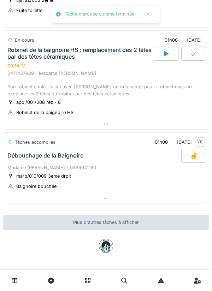
click at [189, 156] on div at bounding box center [193, 156] width 25 height 14
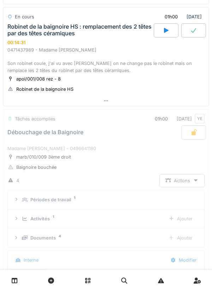
scroll to position [500, 0]
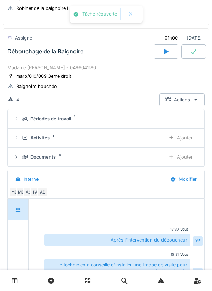
click at [170, 56] on div at bounding box center [166, 52] width 25 height 14
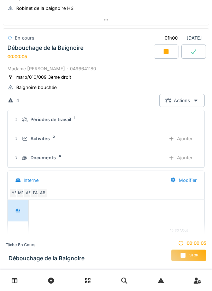
click at [116, 158] on div "Documents 4" at bounding box center [91, 157] width 138 height 7
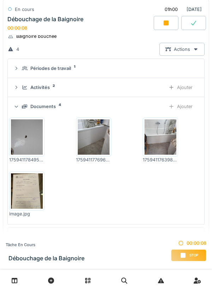
scroll to position [547, 0]
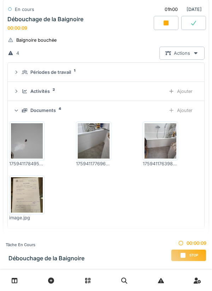
click at [140, 87] on div "Activités 2 Ajouter" at bounding box center [105, 91] width 185 height 13
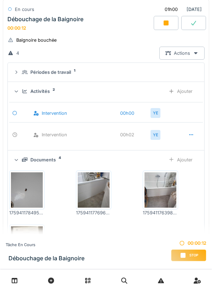
click at [131, 92] on div "Activités 2" at bounding box center [91, 91] width 138 height 7
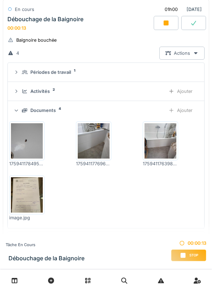
click at [143, 87] on div "Activités 2 Ajouter" at bounding box center [105, 91] width 185 height 13
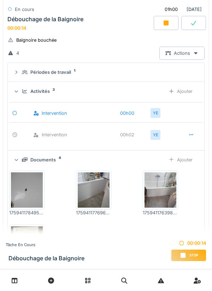
click at [189, 134] on icon at bounding box center [191, 135] width 6 height 5
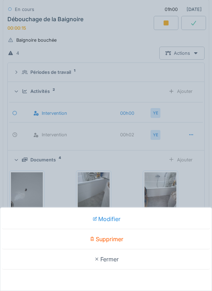
click at [154, 238] on div "Supprimer" at bounding box center [106, 239] width 209 height 20
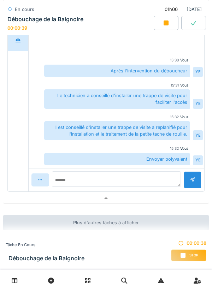
click at [165, 201] on div at bounding box center [106, 198] width 206 height 10
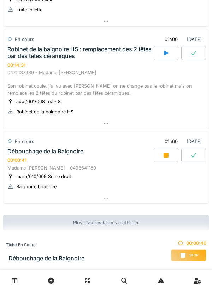
click at [165, 197] on div at bounding box center [106, 198] width 206 height 10
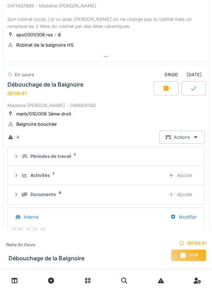
scroll to position [500, 0]
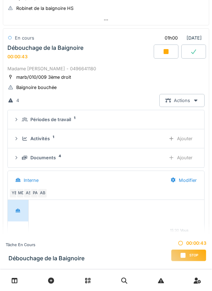
click at [188, 158] on div "Ajouter" at bounding box center [181, 157] width 36 height 13
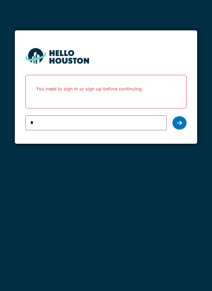
type input "**********"
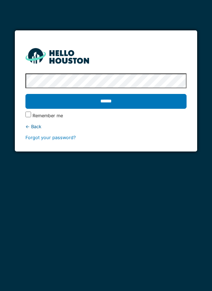
click at [159, 95] on input "******" at bounding box center [106, 101] width 162 height 15
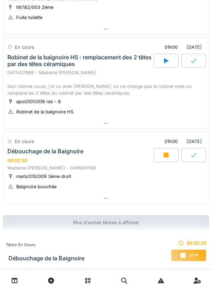
scroll to position [388, 0]
click at [173, 200] on div at bounding box center [106, 198] width 206 height 10
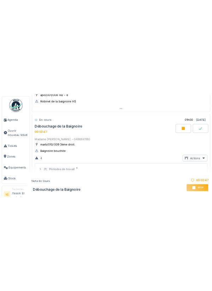
scroll to position [543, 0]
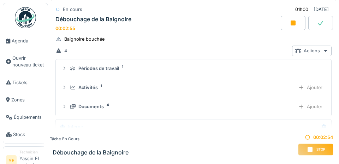
click at [212, 112] on div "Documents 4 Ajouter" at bounding box center [194, 106] width 264 height 10
click at [212, 110] on div "Documents 4 Ajouter" at bounding box center [194, 106] width 264 height 10
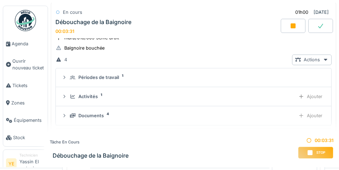
scroll to position [534, 0]
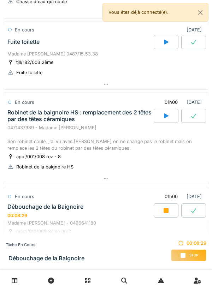
scroll to position [381, 0]
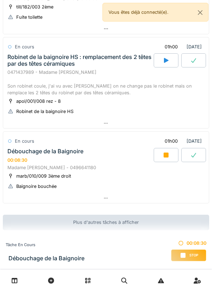
click at [162, 157] on div at bounding box center [166, 155] width 25 height 14
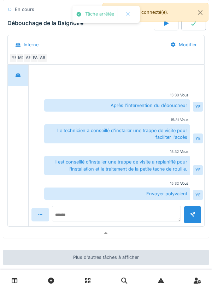
scroll to position [654, 0]
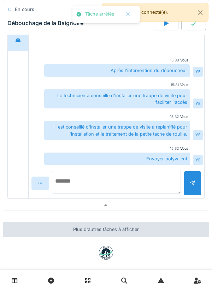
click at [163, 182] on textarea at bounding box center [116, 182] width 129 height 23
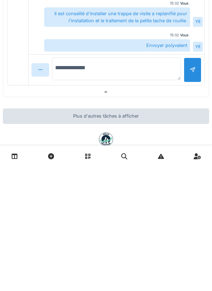
scroll to position [643, 0]
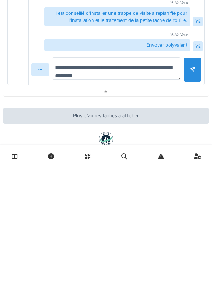
type textarea "**********"
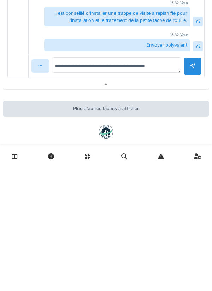
click at [191, 194] on div at bounding box center [193, 190] width 6 height 7
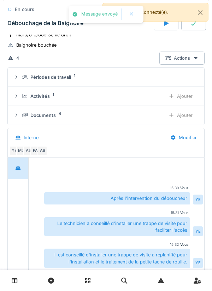
scroll to position [520, 0]
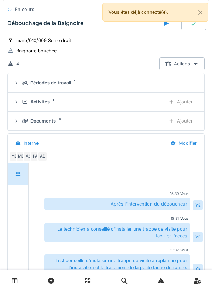
click at [175, 122] on div "Ajouter" at bounding box center [181, 121] width 36 height 13
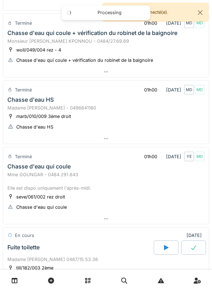
scroll to position [121, 0]
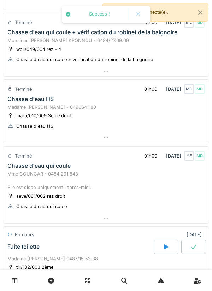
click at [176, 221] on div at bounding box center [106, 218] width 206 height 10
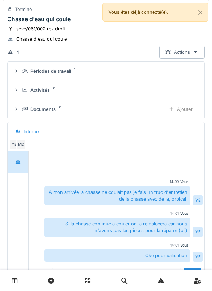
scroll to position [305, 0]
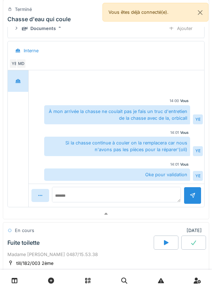
click at [19, 218] on div at bounding box center [106, 214] width 206 height 10
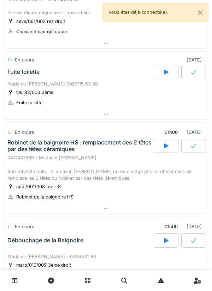
scroll to position [298, 0]
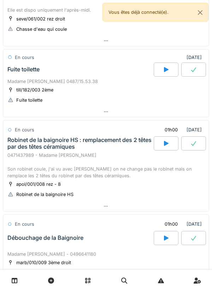
click at [192, 112] on div at bounding box center [106, 112] width 206 height 10
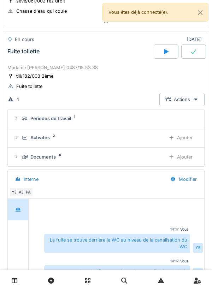
scroll to position [319, 0]
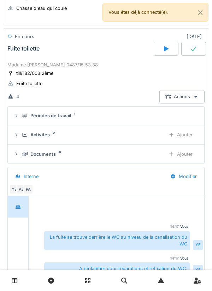
click at [154, 157] on div "Documents 4" at bounding box center [91, 154] width 138 height 7
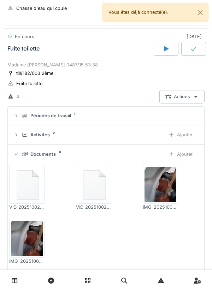
click at [191, 138] on div "Ajouter" at bounding box center [181, 134] width 36 height 13
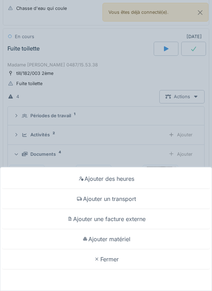
click at [161, 143] on div "Ajouter des heures Ajouter un transport Ajouter une facture externe Ajouter mat…" at bounding box center [106, 145] width 212 height 291
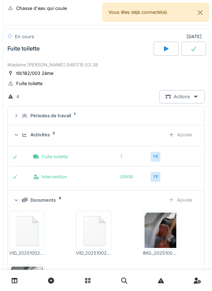
click at [155, 140] on div "Activités 2 Ajouter" at bounding box center [105, 134] width 185 height 13
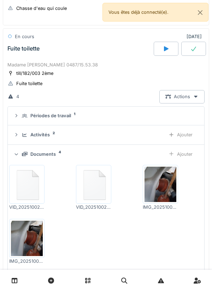
click at [186, 156] on div "Ajouter" at bounding box center [181, 154] width 36 height 13
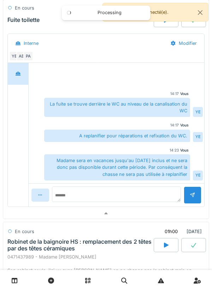
click at [21, 218] on div at bounding box center [106, 214] width 206 height 10
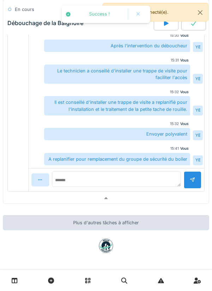
click at [25, 201] on div at bounding box center [106, 198] width 206 height 10
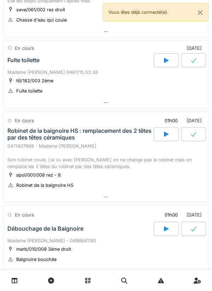
scroll to position [308, 0]
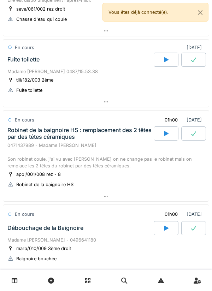
click at [173, 198] on div at bounding box center [106, 197] width 206 height 10
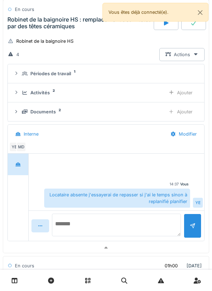
click at [157, 223] on textarea at bounding box center [116, 225] width 129 height 23
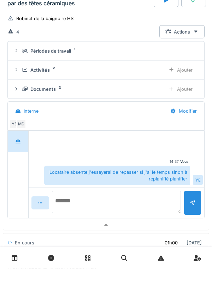
scroll to position [449, 0]
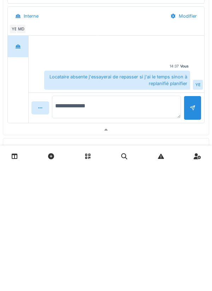
type textarea "**********"
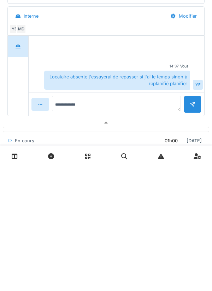
click at [189, 231] on div at bounding box center [193, 228] width 18 height 17
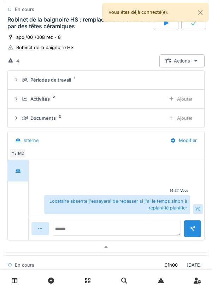
click at [149, 249] on div at bounding box center [106, 247] width 206 height 10
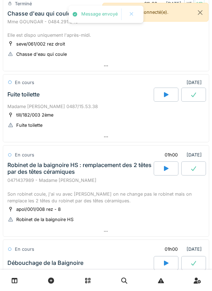
click at [177, 135] on div at bounding box center [106, 137] width 206 height 10
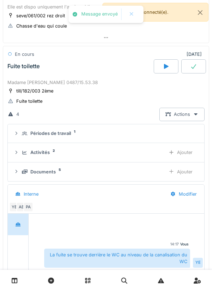
scroll to position [319, 0]
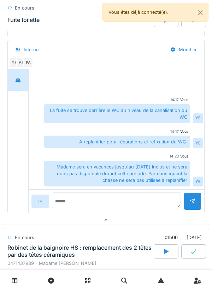
click at [29, 223] on div at bounding box center [106, 220] width 206 height 10
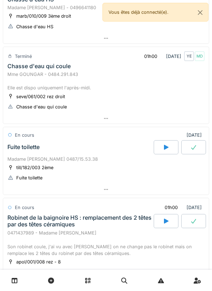
scroll to position [219, 0]
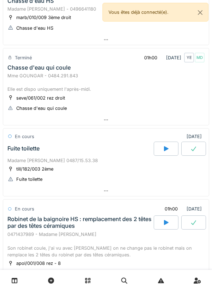
click at [183, 124] on div at bounding box center [106, 120] width 206 height 10
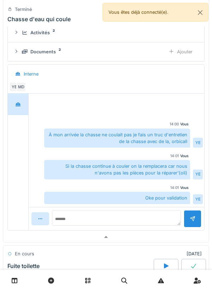
scroll to position [350, 0]
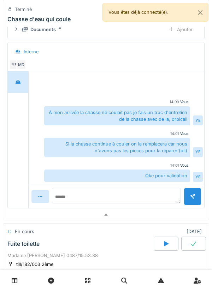
click at [28, 211] on div at bounding box center [106, 215] width 206 height 10
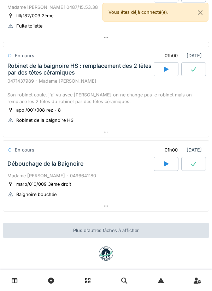
scroll to position [368, 0]
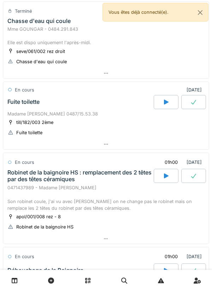
click at [173, 162] on div "Terminé 01h00 [DATE] MD MD 2 Recherche de fuite Madame [PERSON_NAME] - 0485/610…" at bounding box center [106, 53] width 206 height 531
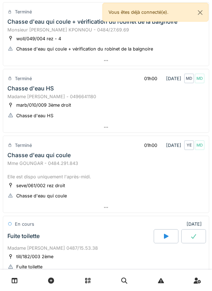
scroll to position [127, 0]
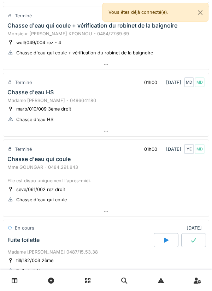
click at [179, 131] on div at bounding box center [106, 131] width 206 height 10
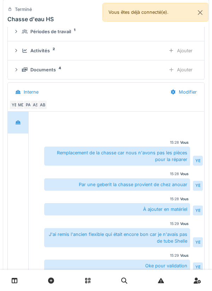
scroll to position [253, 0]
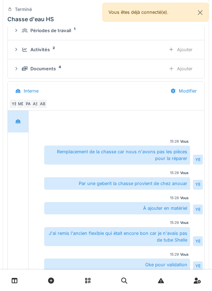
click at [43, 107] on div "AB" at bounding box center [42, 104] width 10 height 10
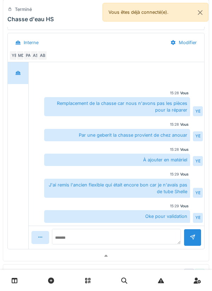
scroll to position [303, 0]
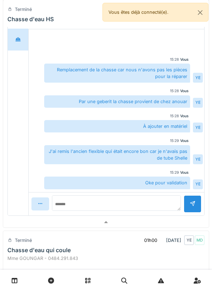
click at [33, 221] on div at bounding box center [106, 222] width 206 height 10
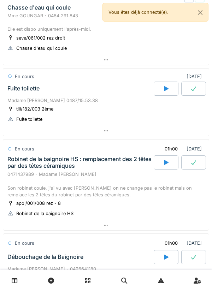
scroll to position [278, 0]
